Goal: Communication & Community: Ask a question

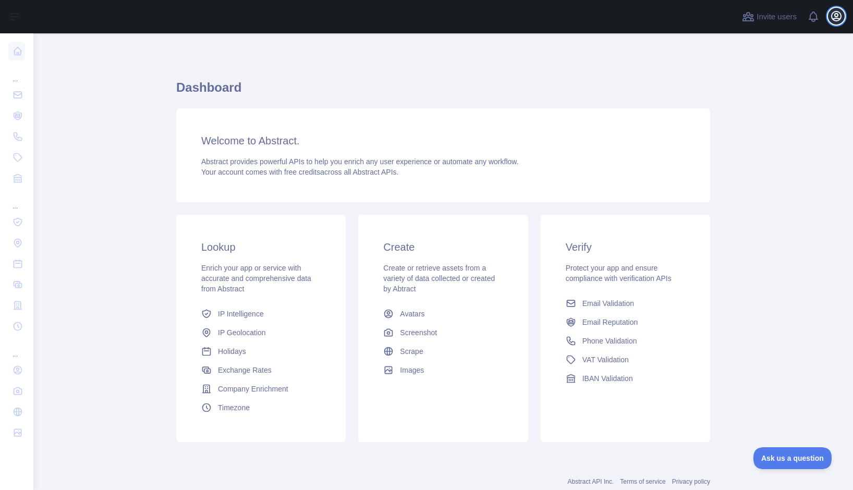
click at [830, 18] on icon "button" at bounding box center [836, 16] width 13 height 13
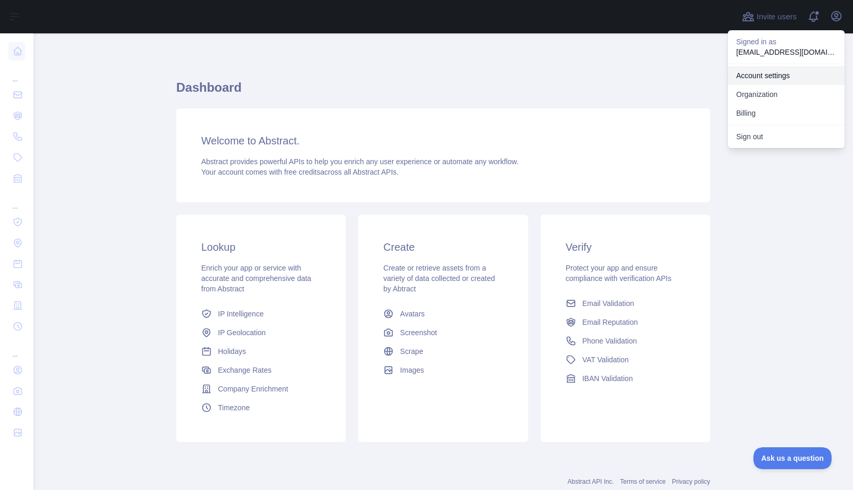
click at [794, 70] on link "Account settings" at bounding box center [786, 75] width 117 height 19
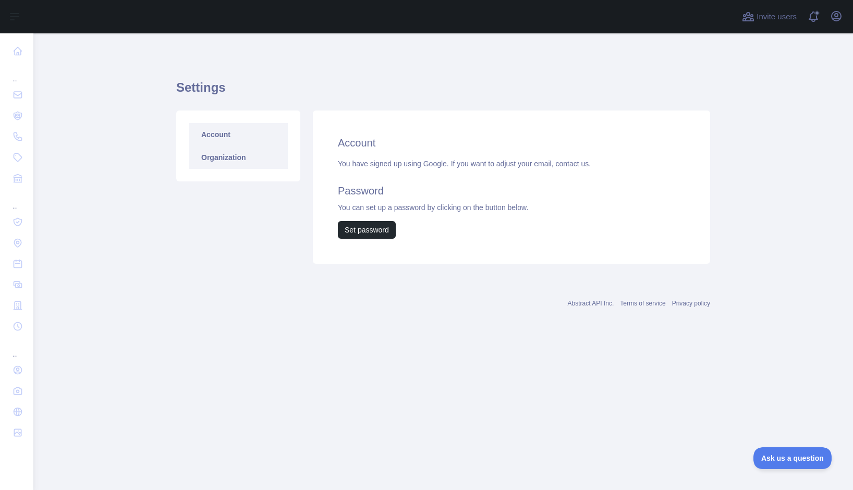
click at [260, 155] on link "Organization" at bounding box center [238, 157] width 99 height 23
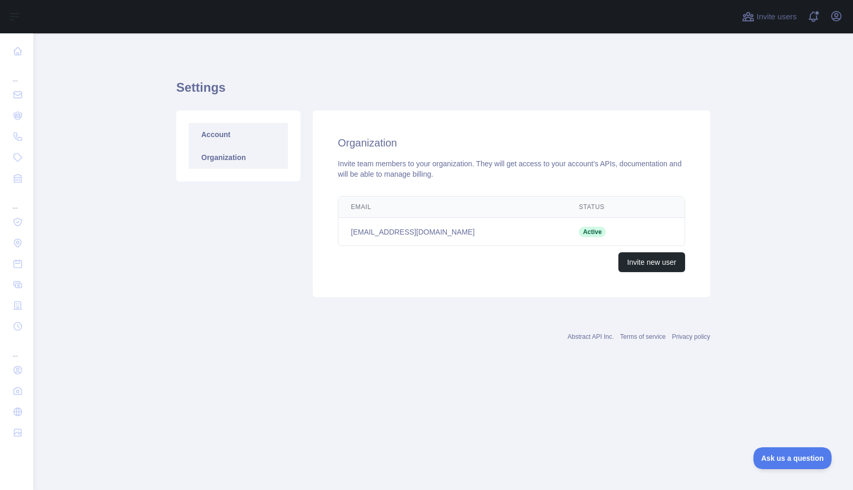
click at [200, 129] on link "Account" at bounding box center [238, 134] width 99 height 23
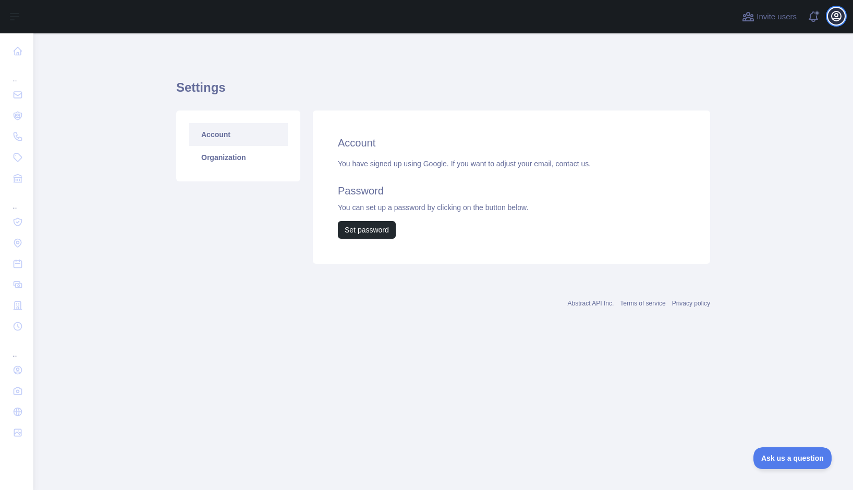
click at [835, 16] on icon "button" at bounding box center [836, 15] width 9 height 9
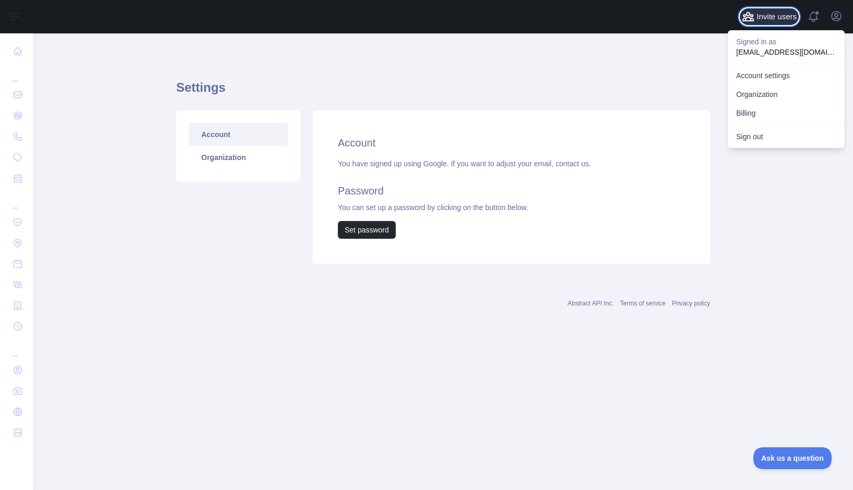
click at [768, 16] on span "Invite users" at bounding box center [777, 17] width 40 height 12
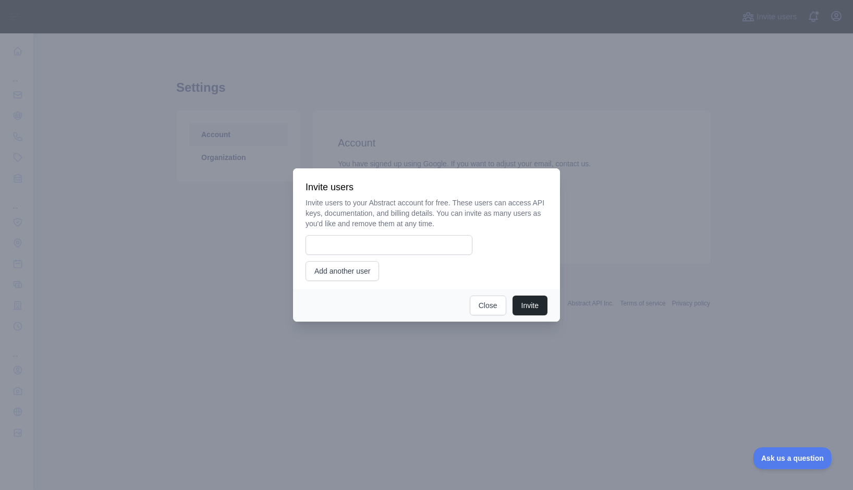
click at [716, 136] on div at bounding box center [426, 245] width 853 height 490
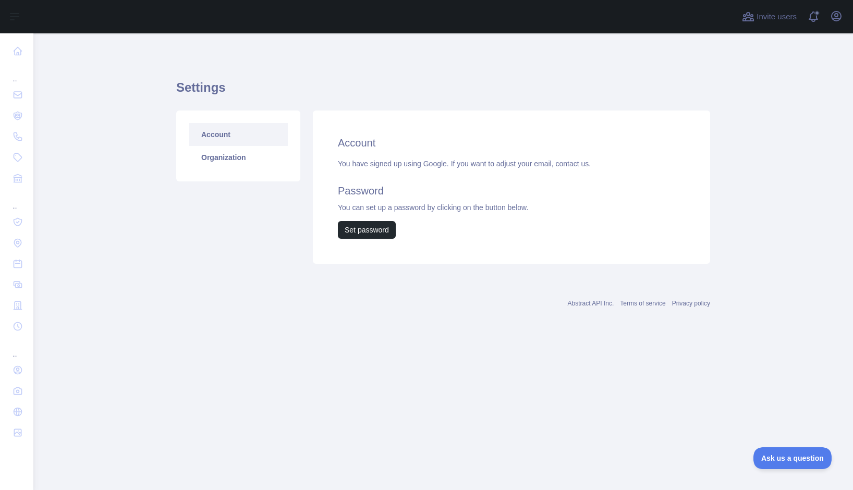
click at [769, 434] on main "Settings Account Organization Account You have signed up using Google. If you w…" at bounding box center [443, 261] width 820 height 457
click at [768, 457] on span "Ask us a question" at bounding box center [787, 456] width 78 height 7
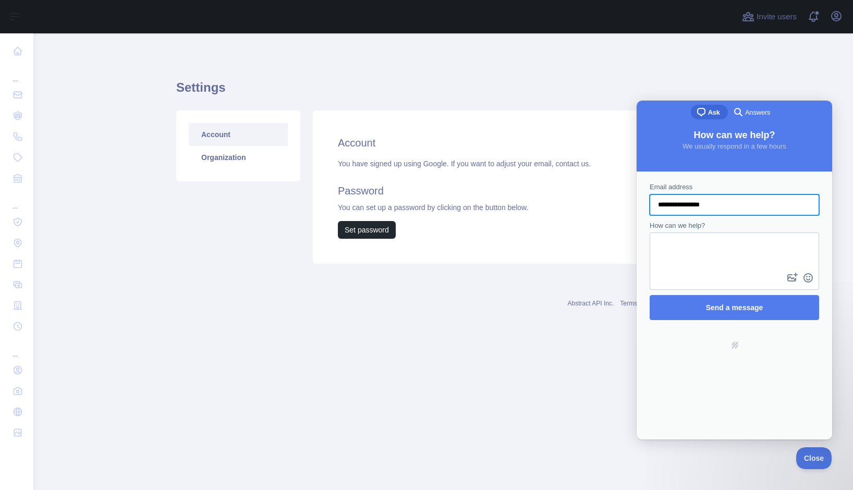
type input "**********"
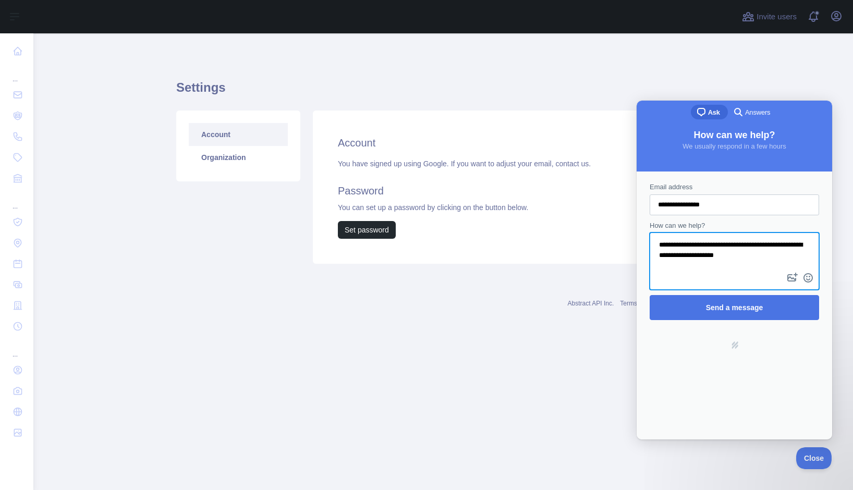
type textarea "**********"
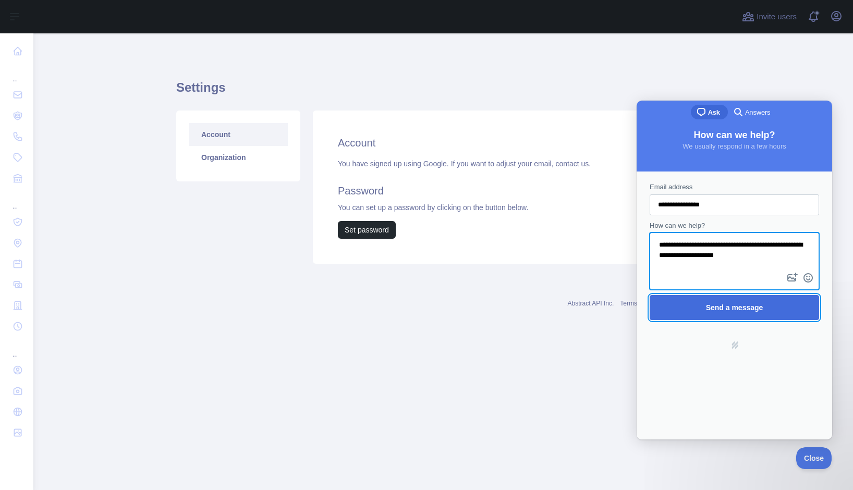
click at [728, 310] on span "Send a message" at bounding box center [734, 308] width 57 height 8
